Goal: Obtain resource: Obtain resource

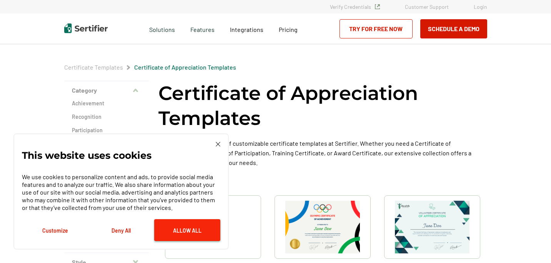
click at [189, 232] on button "Allow All" at bounding box center [187, 230] width 66 height 22
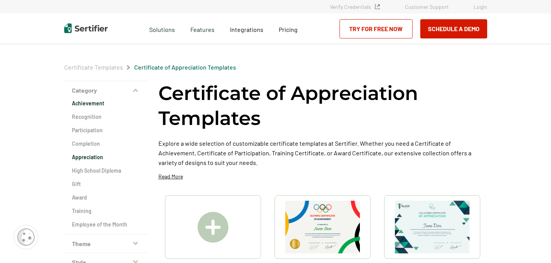
click at [88, 106] on h2 "Achievement" at bounding box center [106, 104] width 69 height 8
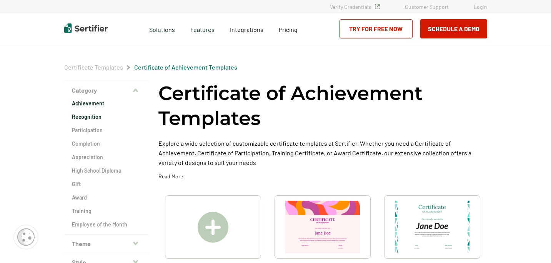
click at [91, 117] on h2 "Recognition" at bounding box center [106, 117] width 69 height 8
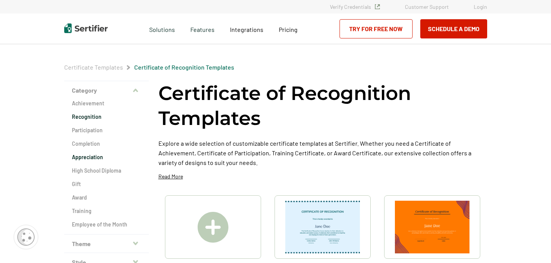
click at [86, 156] on h2 "Appreciation" at bounding box center [106, 157] width 69 height 8
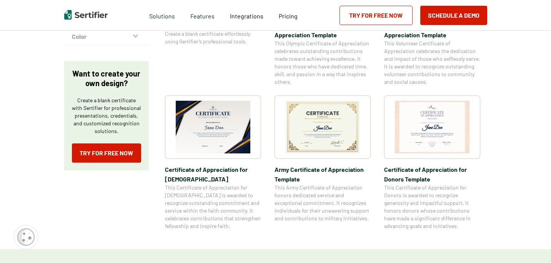
scroll to position [243, 0]
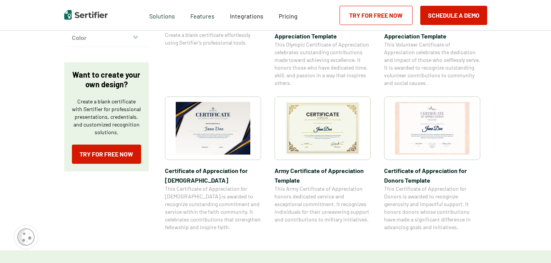
click at [425, 36] on span "Volunteer Certificate of Appreciation Template" at bounding box center [432, 31] width 96 height 19
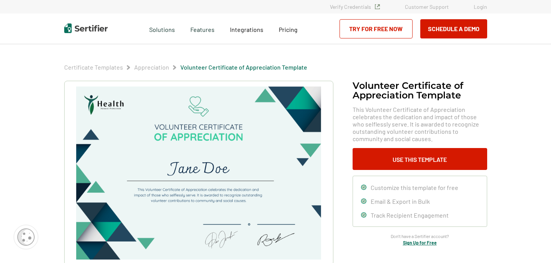
click at [86, 68] on link "Certificate Templates" at bounding box center [93, 66] width 59 height 7
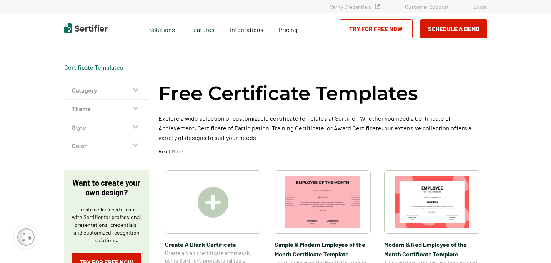
click at [80, 91] on button "Category" at bounding box center [106, 90] width 85 height 18
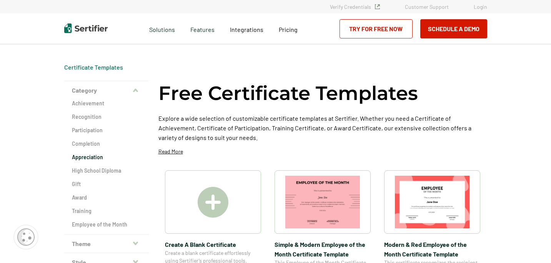
click at [90, 158] on h2 "Appreciation" at bounding box center [106, 157] width 69 height 8
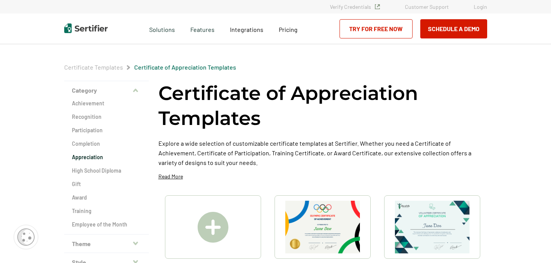
click at [333, 229] on img at bounding box center [322, 227] width 75 height 53
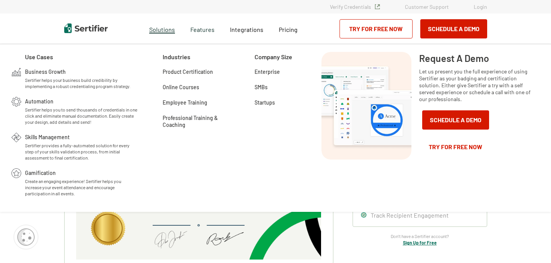
click at [167, 32] on span "Solutions" at bounding box center [162, 29] width 26 height 10
